Goal: Information Seeking & Learning: Learn about a topic

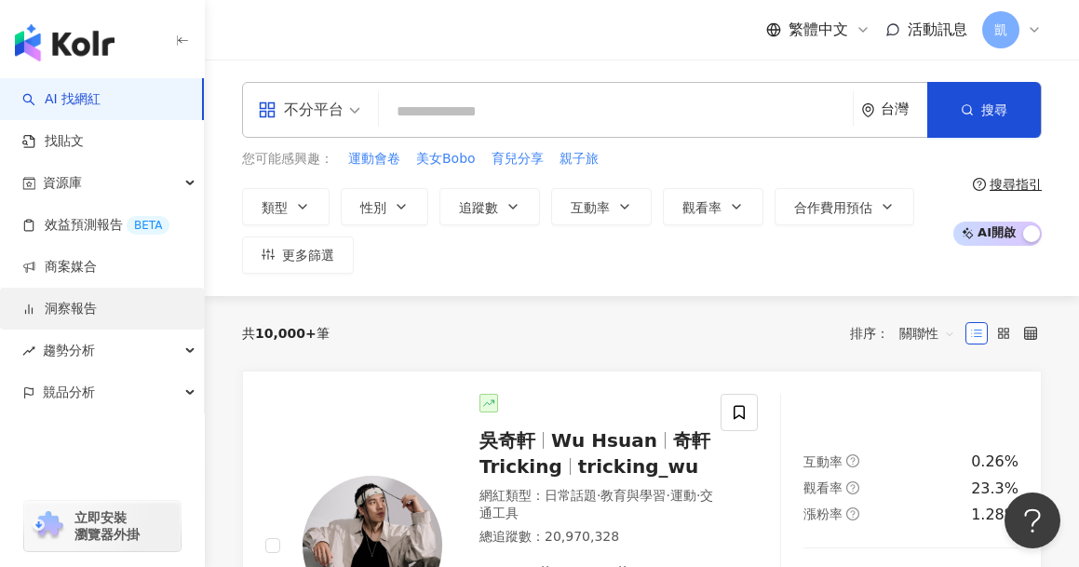
click at [84, 307] on link "洞察報告" at bounding box center [59, 309] width 74 height 19
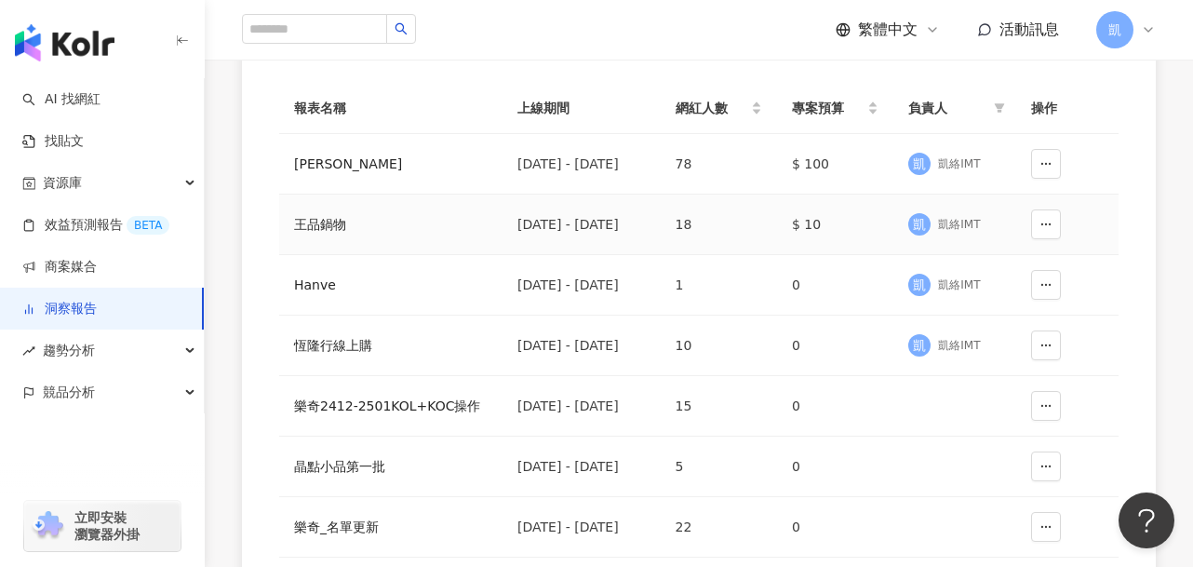
scroll to position [230, 0]
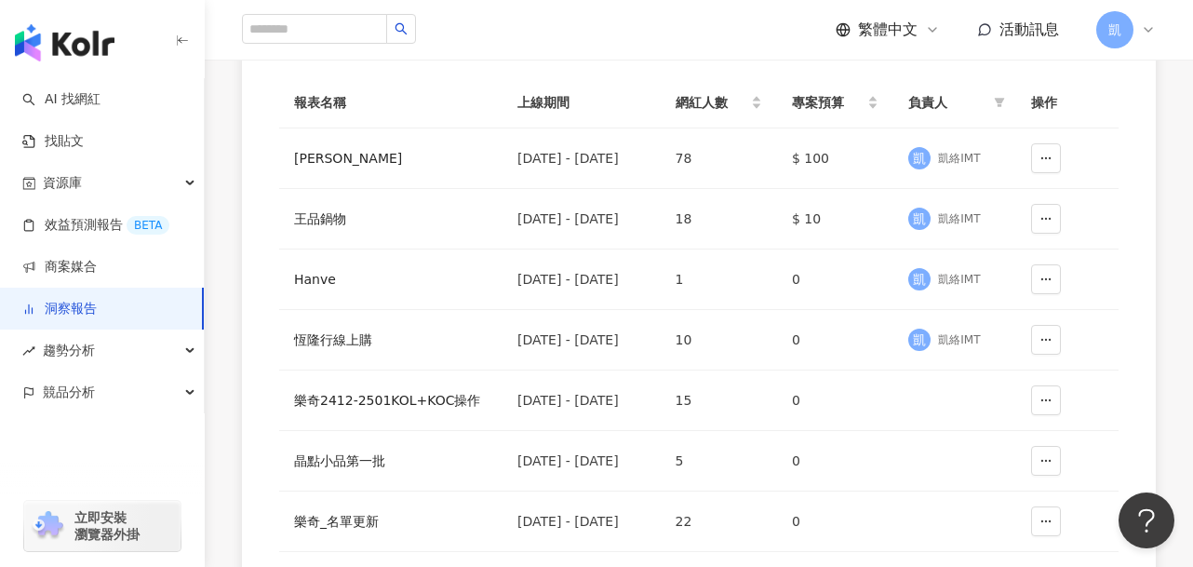
click at [381, 121] on th "報表名稱" at bounding box center [390, 102] width 223 height 51
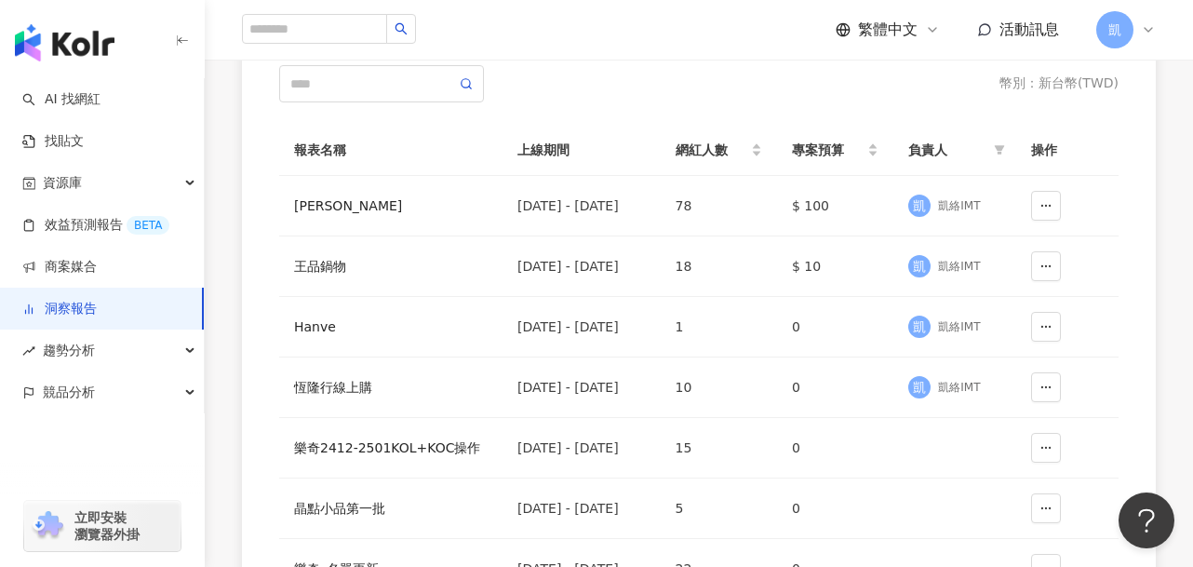
scroll to position [189, 0]
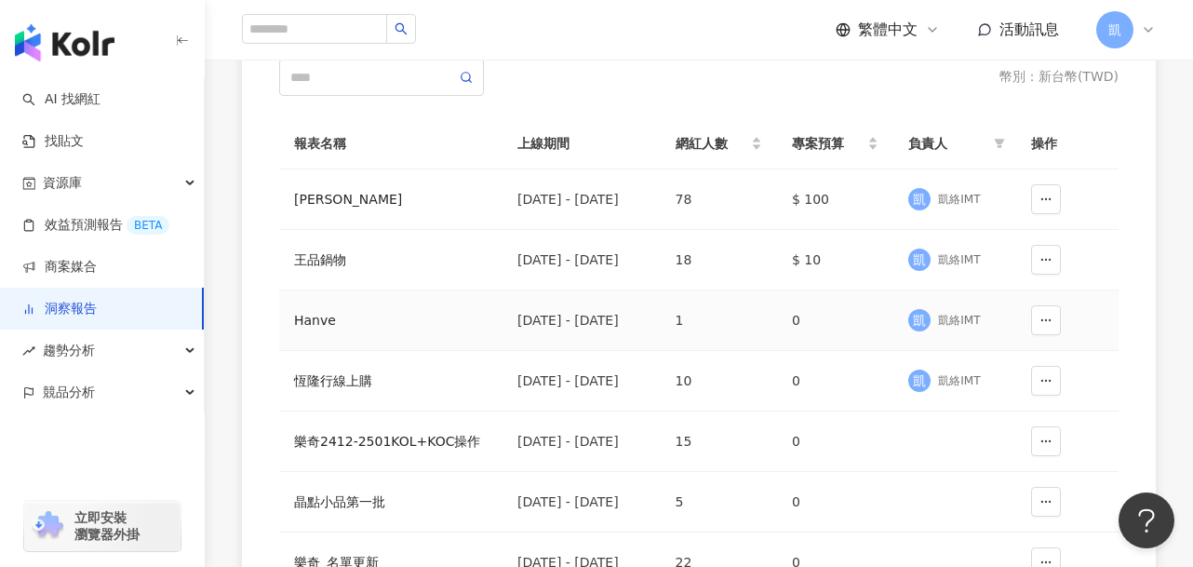
click at [326, 315] on div "Hanve" at bounding box center [391, 320] width 194 height 20
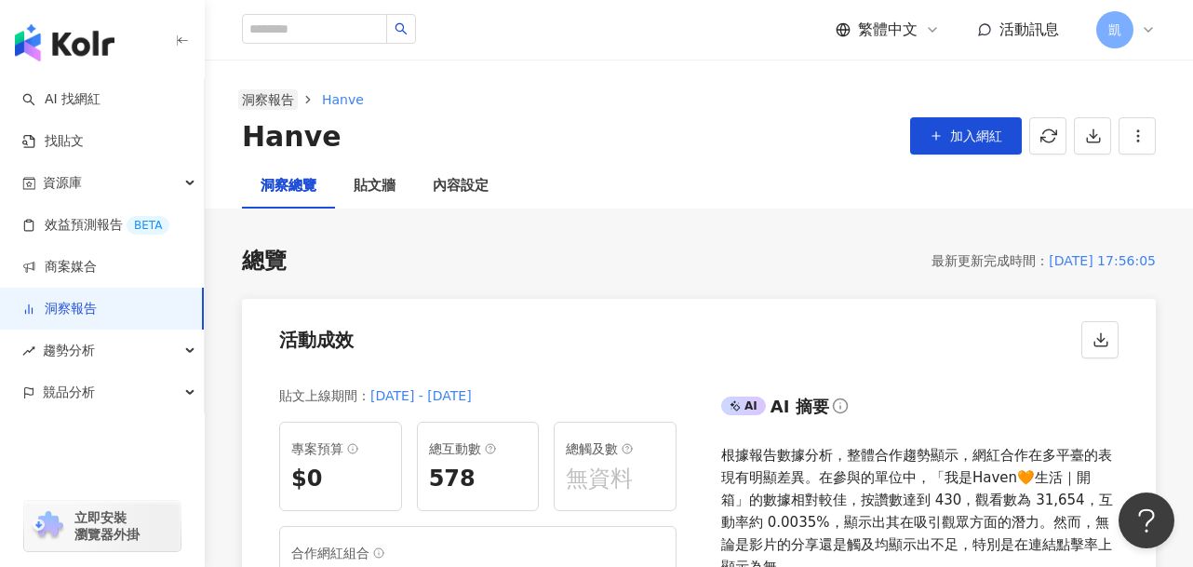
click at [276, 97] on link "洞察報告" at bounding box center [268, 99] width 60 height 20
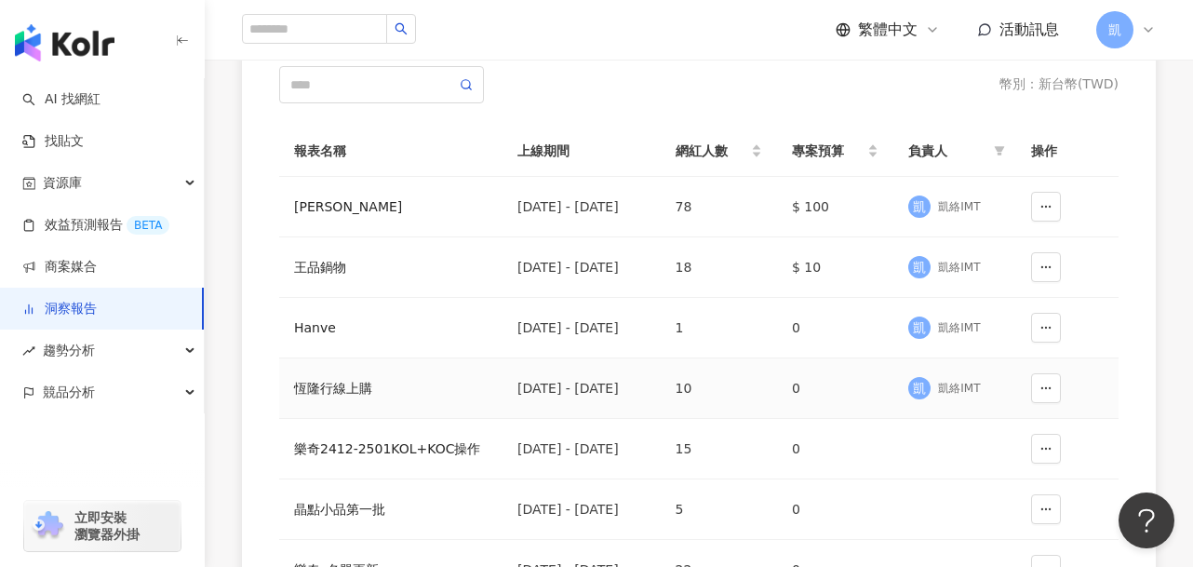
scroll to position [169, 0]
